Goal: Task Accomplishment & Management: Manage account settings

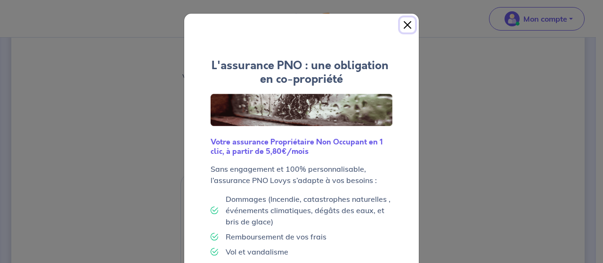
click at [402, 20] on button "Close" at bounding box center [407, 24] width 15 height 15
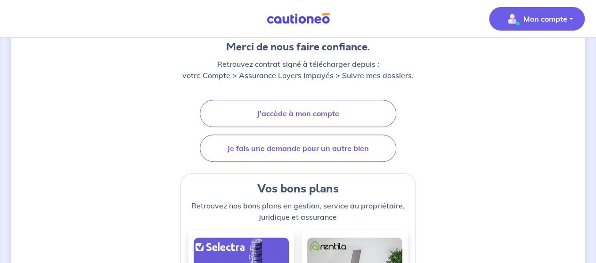
click at [537, 19] on p "Mon compte" at bounding box center [545, 18] width 44 height 11
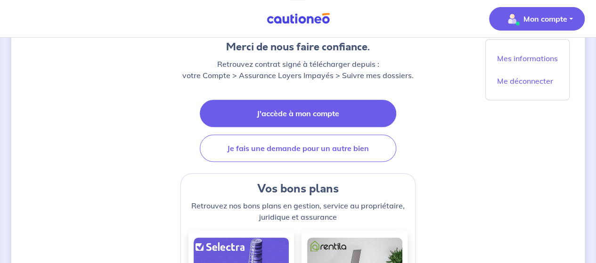
click at [351, 110] on link "J'accède à mon compte" at bounding box center [298, 113] width 196 height 27
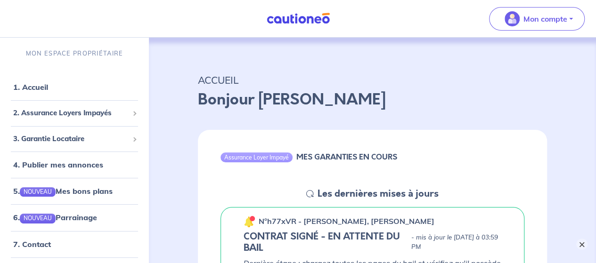
click at [583, 243] on button "×" at bounding box center [581, 244] width 11 height 11
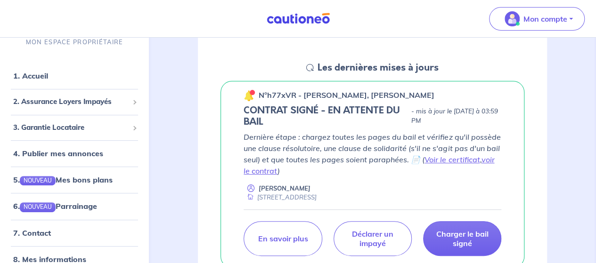
scroll to position [141, 0]
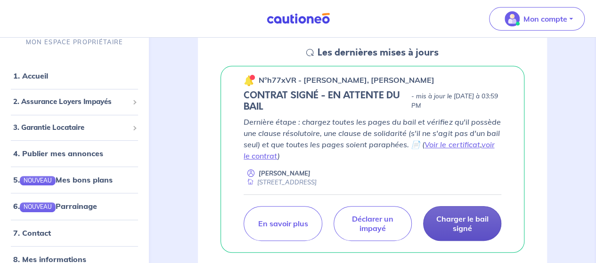
click at [464, 225] on p "Charger le bail signé" at bounding box center [462, 223] width 55 height 19
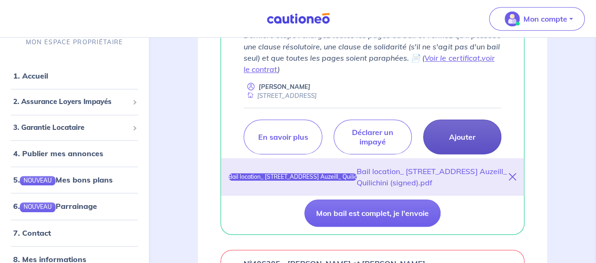
scroll to position [236, 0]
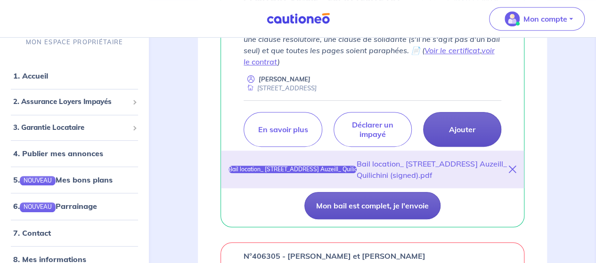
click at [407, 217] on button "Mon bail est complet, je l'envoie" at bounding box center [372, 205] width 136 height 27
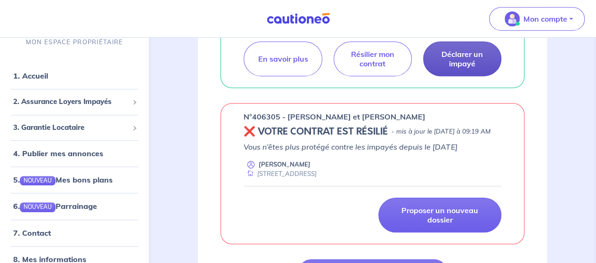
scroll to position [188, 0]
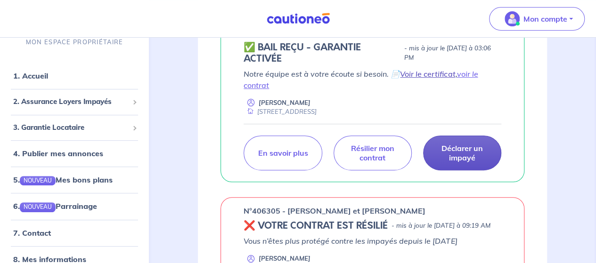
click at [431, 73] on link "Voir le certificat" at bounding box center [427, 73] width 55 height 9
click at [464, 75] on link "voir le contrat" at bounding box center [361, 79] width 234 height 21
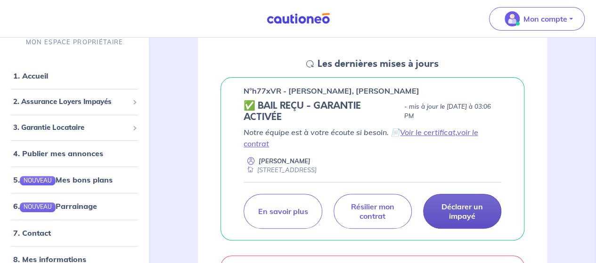
scroll to position [47, 0]
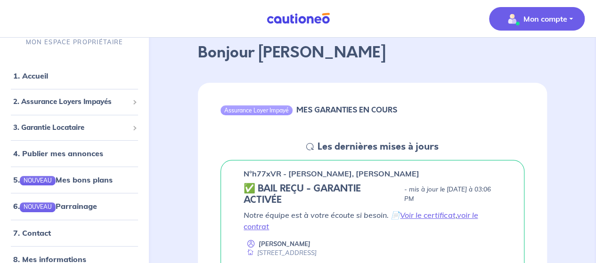
click at [529, 21] on p "Mon compte" at bounding box center [545, 18] width 44 height 11
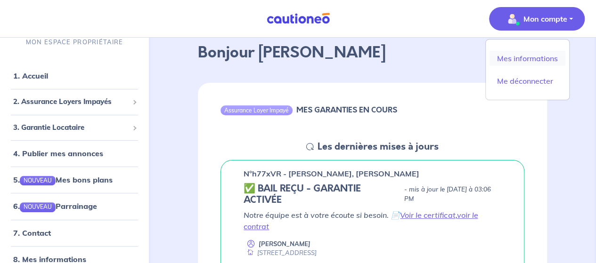
click at [512, 57] on link "Mes informations" at bounding box center [527, 58] width 76 height 15
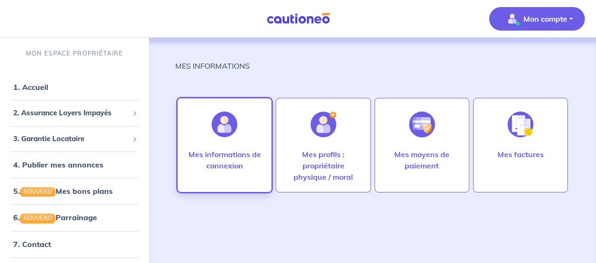
click at [241, 178] on div "Mes informations de connexion" at bounding box center [224, 169] width 90 height 41
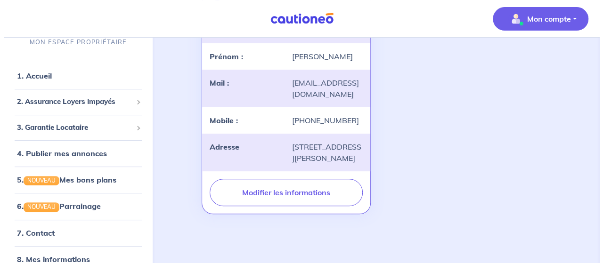
scroll to position [153, 0]
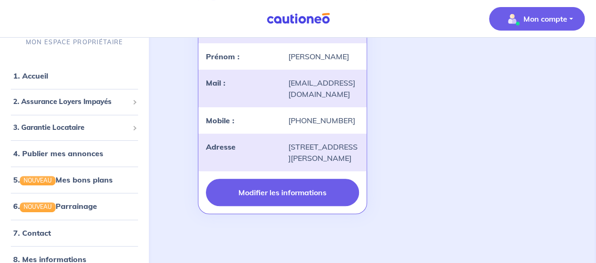
click at [238, 198] on button "Modifier les informations" at bounding box center [282, 192] width 153 height 27
select select "FR"
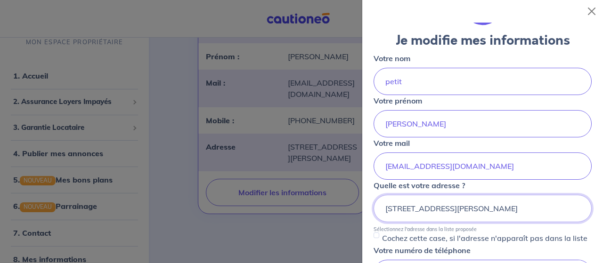
scroll to position [94, 0]
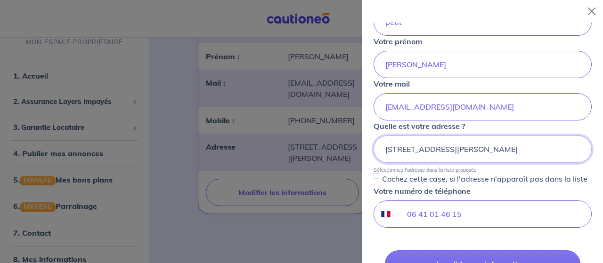
click at [503, 145] on input "8 RUE JEAN-BAPTISTE CHARDIN, 78180 MONTIGNY LE BRETONNEUX" at bounding box center [483, 149] width 218 height 27
drag, startPoint x: 573, startPoint y: 145, endPoint x: 382, endPoint y: 158, distance: 192.1
click at [382, 158] on input "8 RUE JEAN-BAPTISTE CHARDIN, 78180 MONTIGNY LE BRETONNEUX" at bounding box center [483, 149] width 218 height 27
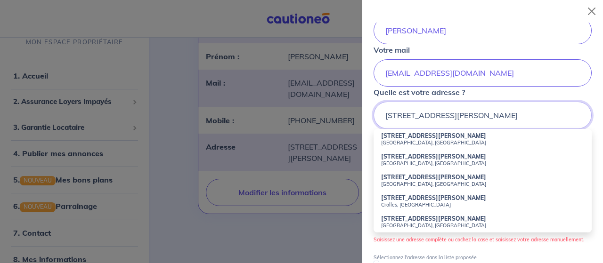
scroll to position [141, 0]
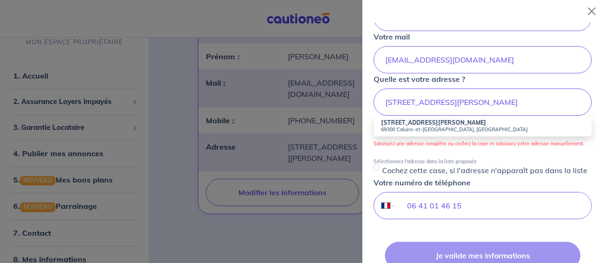
click at [485, 127] on small "69300 Caluire-et-Cuire, France" at bounding box center [482, 129] width 203 height 7
type input "168 Rue Jean Moulin, 69300 Caluire-et-Cuire, France"
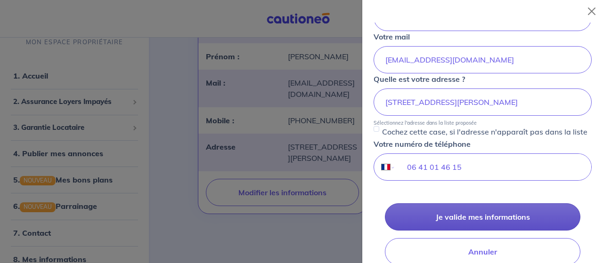
click at [499, 221] on button "Je valide mes informations" at bounding box center [482, 216] width 195 height 27
